Goal: Transaction & Acquisition: Download file/media

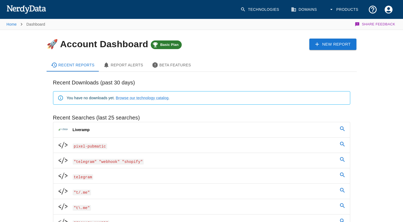
click at [257, 9] on link "Technologies" at bounding box center [260, 10] width 46 height 16
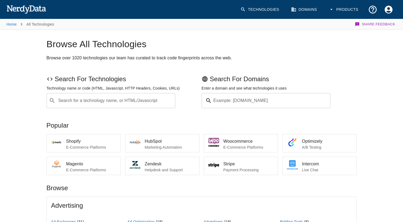
click at [148, 99] on div "Search for a technology name, or HTML/Javascript ​ Search for a technology name…" at bounding box center [111, 100] width 129 height 15
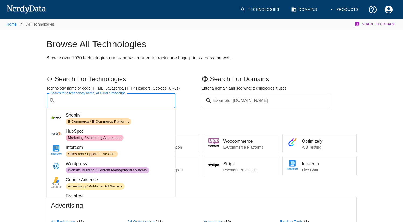
paste input "TechStack = Taboola, contains [DOMAIN_NAME] & Country = [GEOGRAPHIC_DATA]"
type input "TechStack = Taboola, contains [DOMAIN_NAME] & Country = [GEOGRAPHIC_DATA]"
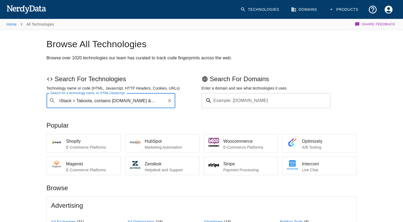
scroll to position [0, 7]
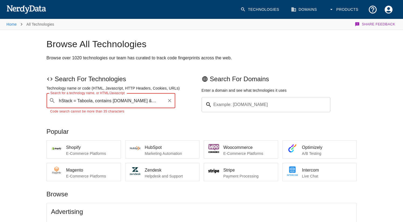
click at [169, 102] on icon "Clear" at bounding box center [169, 100] width 5 height 5
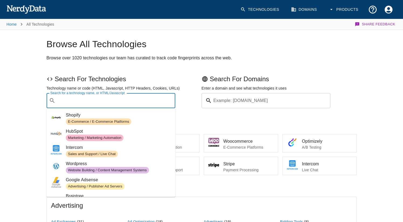
click at [354, 93] on div "Search For Domains Enter a domain and see what technologies it uses Example: [D…" at bounding box center [278, 90] width 157 height 36
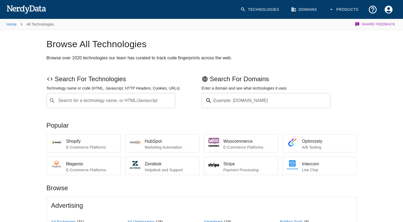
click at [126, 100] on div "Search for a technology name, or HTML/Javascript ​ Search for a technology name…" at bounding box center [111, 100] width 129 height 15
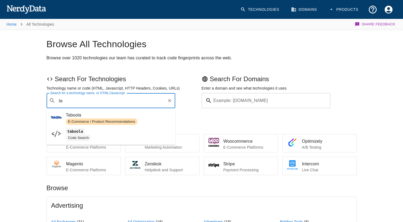
type input "t"
type input "T"
type input "outbrain"
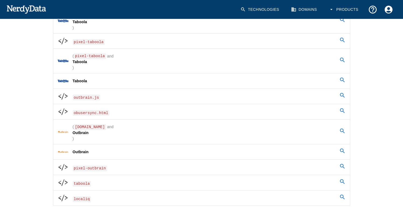
scroll to position [339, 0]
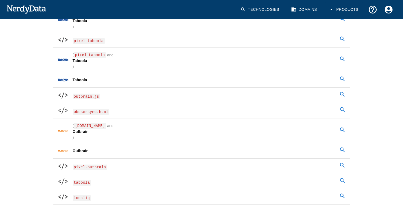
click at [338, 129] on link "( [DOMAIN_NAME] and Outbrain )" at bounding box center [201, 130] width 297 height 25
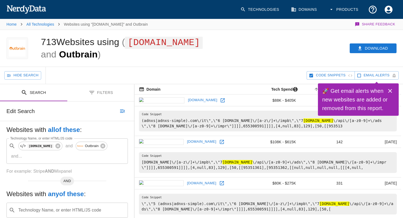
click at [391, 91] on icon "Close" at bounding box center [390, 91] width 4 height 4
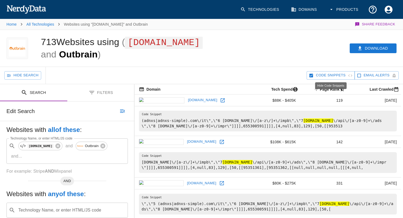
click at [317, 75] on span "Code Snippets" at bounding box center [331, 75] width 30 height 6
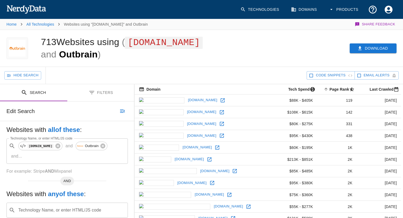
click at [375, 51] on button "Download" at bounding box center [373, 48] width 47 height 10
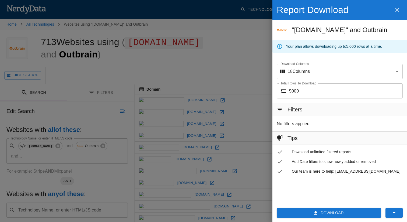
click at [294, 113] on h6 "Filters" at bounding box center [295, 109] width 15 height 9
click at [281, 108] on icon at bounding box center [280, 109] width 5 height 3
click at [228, 44] on div at bounding box center [203, 111] width 407 height 222
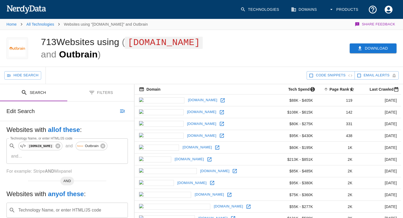
click at [366, 48] on button "Download" at bounding box center [373, 48] width 47 height 10
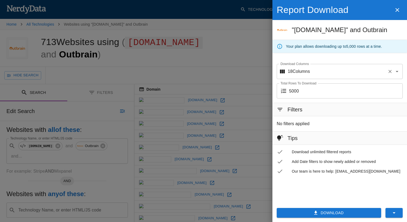
click at [397, 71] on icon "Open" at bounding box center [397, 71] width 3 height 1
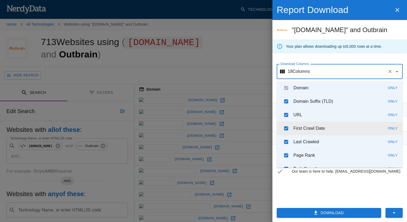
click at [287, 128] on input "checkbox" at bounding box center [286, 128] width 10 height 10
checkbox input "false"
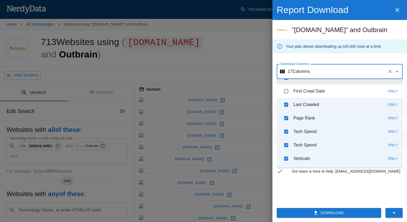
scroll to position [50, 0]
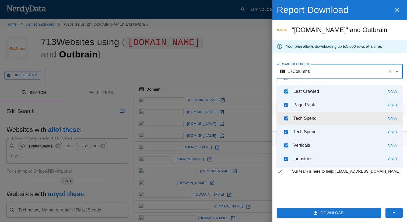
click at [285, 118] on input "checkbox" at bounding box center [286, 118] width 10 height 10
checkbox input "false"
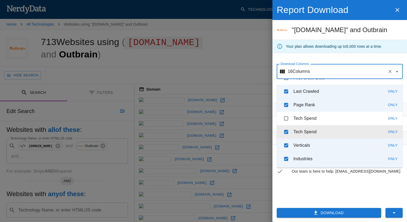
click at [286, 131] on input "checkbox" at bounding box center [286, 132] width 10 height 10
checkbox input "false"
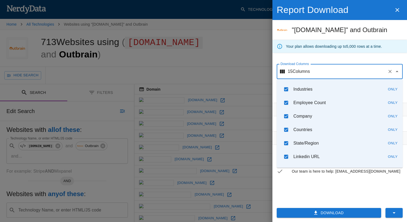
scroll to position [129, 0]
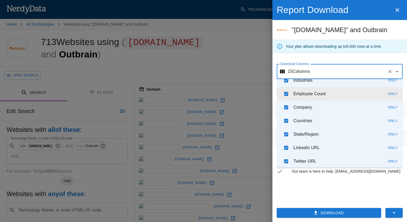
click at [286, 92] on input "checkbox" at bounding box center [286, 94] width 10 height 10
checkbox input "false"
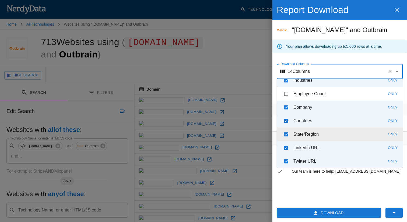
scroll to position [158, 0]
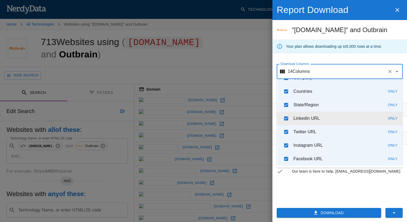
click at [287, 118] on input "checkbox" at bounding box center [286, 118] width 10 height 10
checkbox input "false"
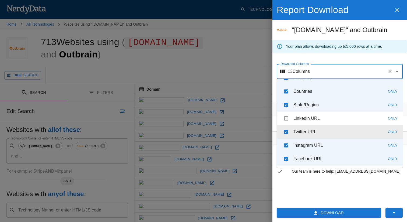
click at [288, 130] on input "checkbox" at bounding box center [286, 132] width 10 height 10
checkbox input "false"
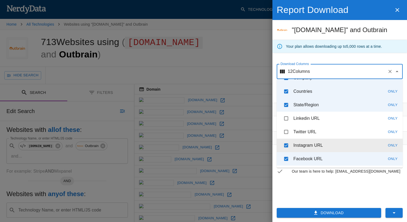
click at [288, 147] on input "checkbox" at bounding box center [286, 145] width 10 height 10
checkbox input "false"
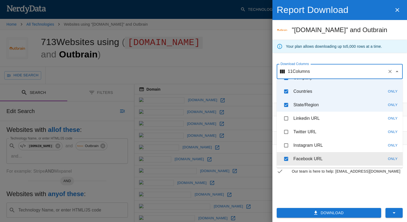
click at [286, 156] on input "checkbox" at bounding box center [286, 158] width 10 height 10
checkbox input "false"
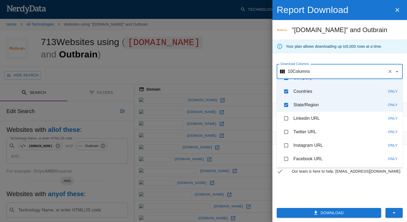
click at [334, 215] on button "Download" at bounding box center [329, 213] width 104 height 10
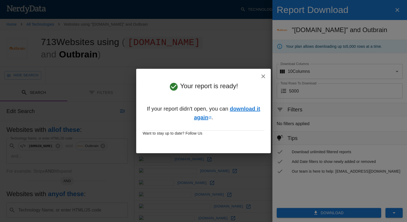
click at [242, 108] on link "download it again" at bounding box center [227, 113] width 66 height 15
